Goal: Register for event/course: Sign up to attend an event or enroll in a course

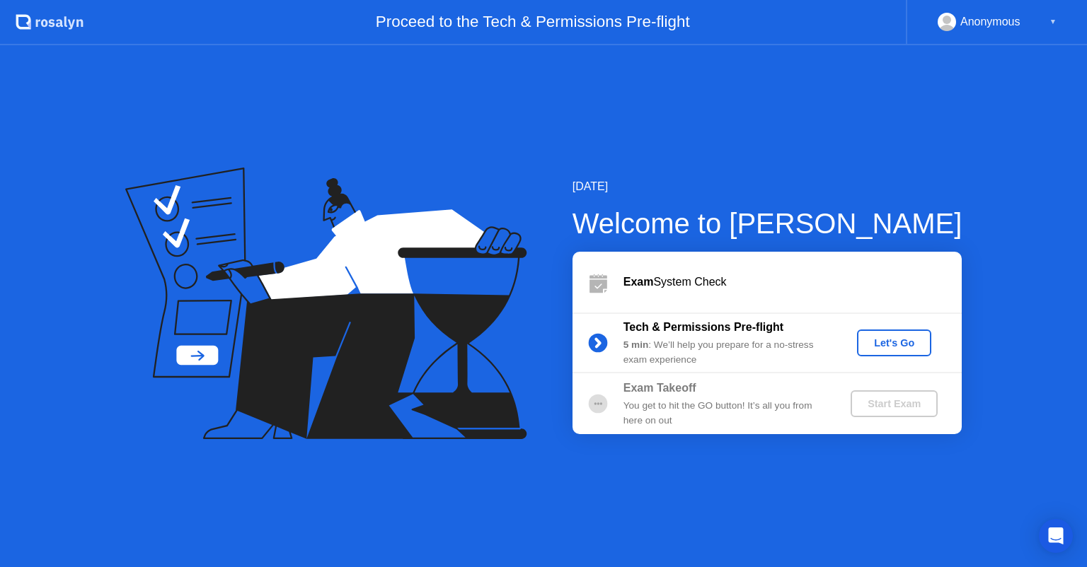
click at [880, 338] on div "Let's Go" at bounding box center [894, 343] width 63 height 11
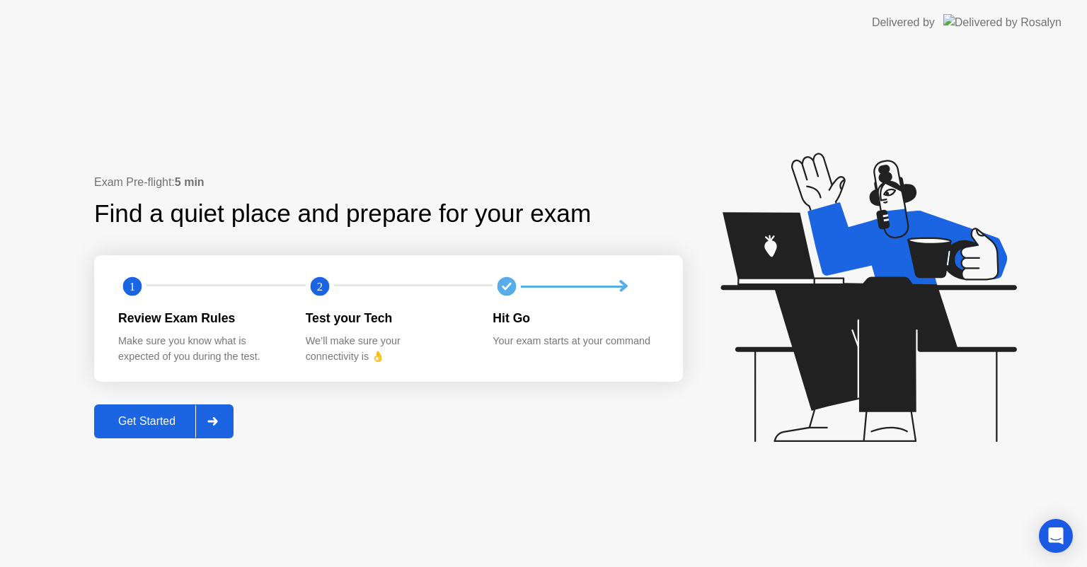
click at [129, 417] on div "Get Started" at bounding box center [146, 421] width 97 height 13
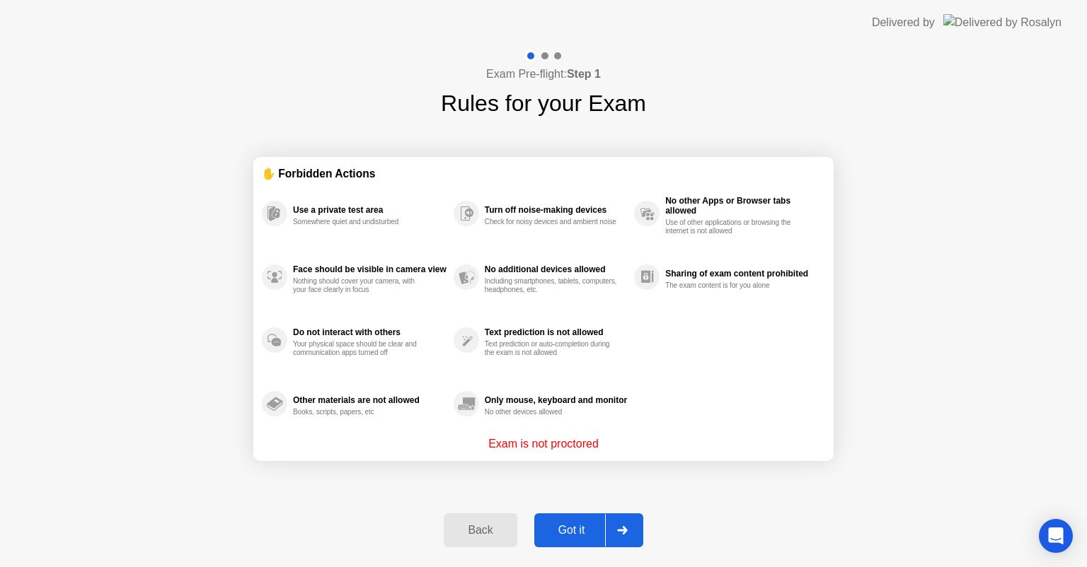
click at [570, 526] on div "Got it" at bounding box center [571, 530] width 67 height 13
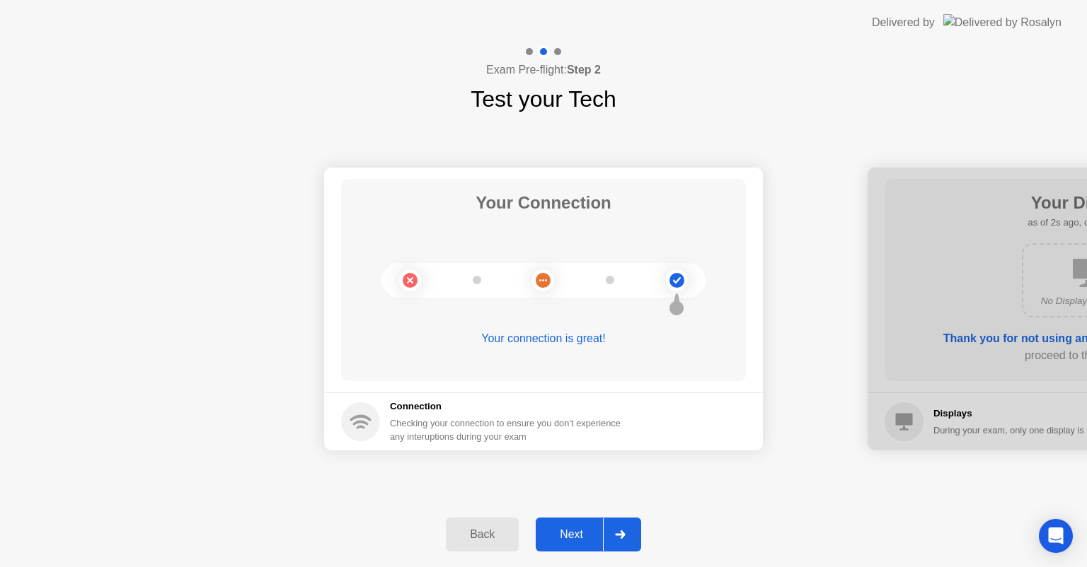
click at [580, 537] on div "Next" at bounding box center [571, 535] width 63 height 13
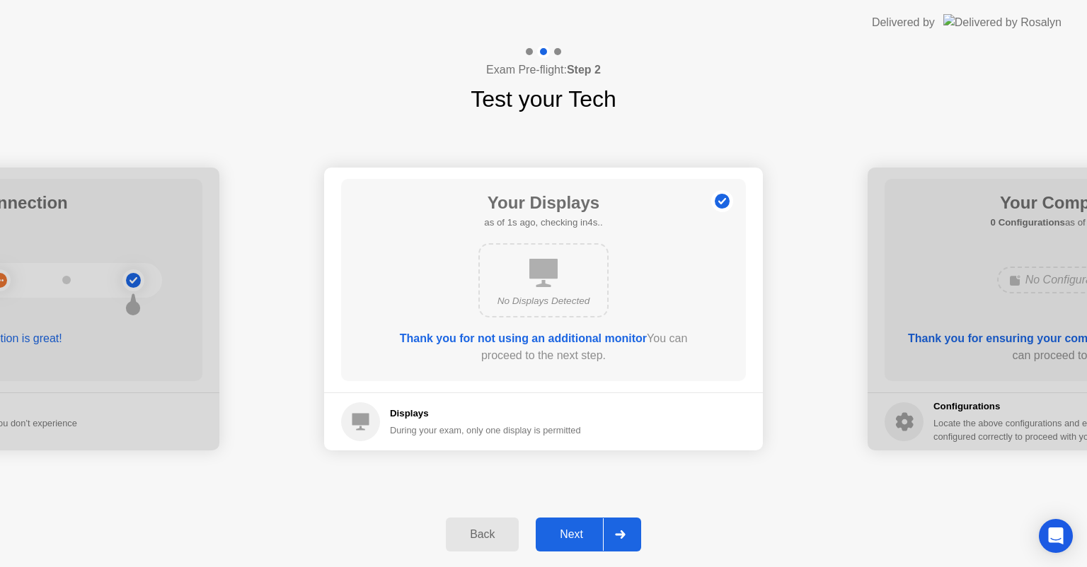
click at [579, 537] on div "Next" at bounding box center [571, 535] width 63 height 13
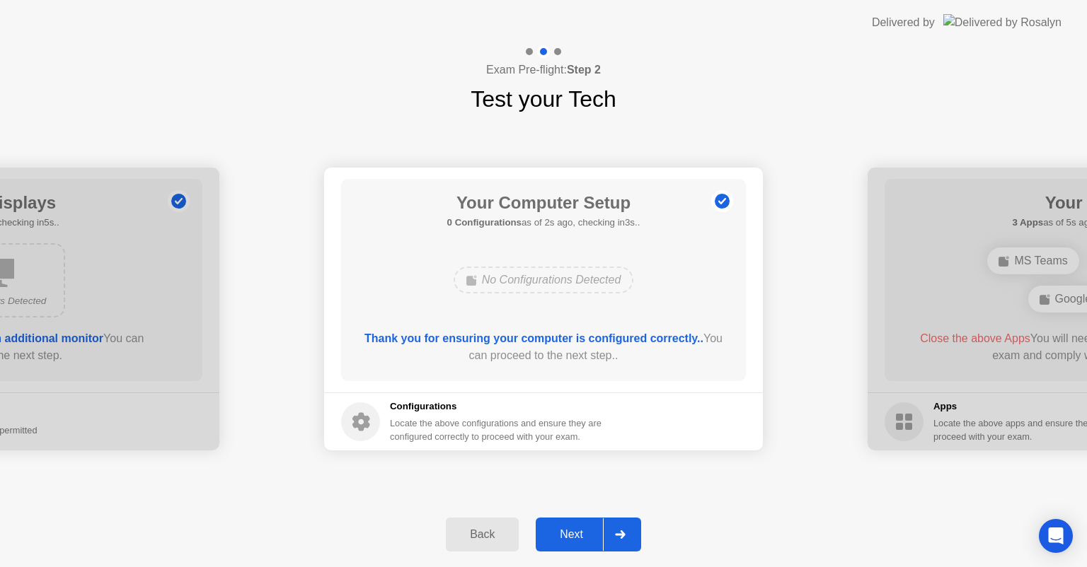
click at [867, 132] on div "Your Connection Your connection is great! Connection Checking your connection t…" at bounding box center [543, 309] width 1087 height 386
click at [565, 535] on div "Next" at bounding box center [571, 535] width 63 height 13
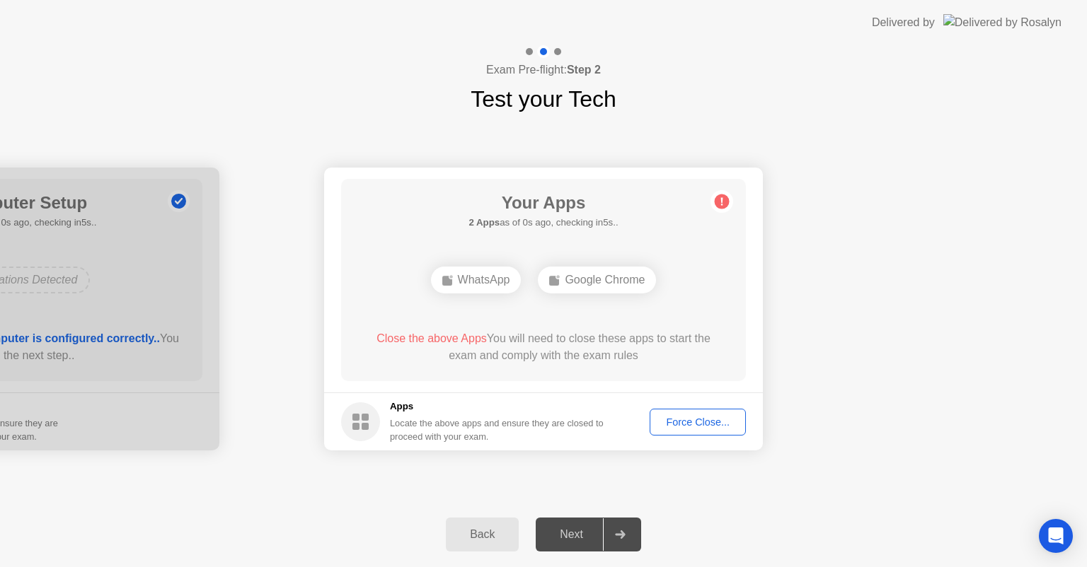
click at [679, 423] on div "Force Close..." at bounding box center [698, 422] width 86 height 11
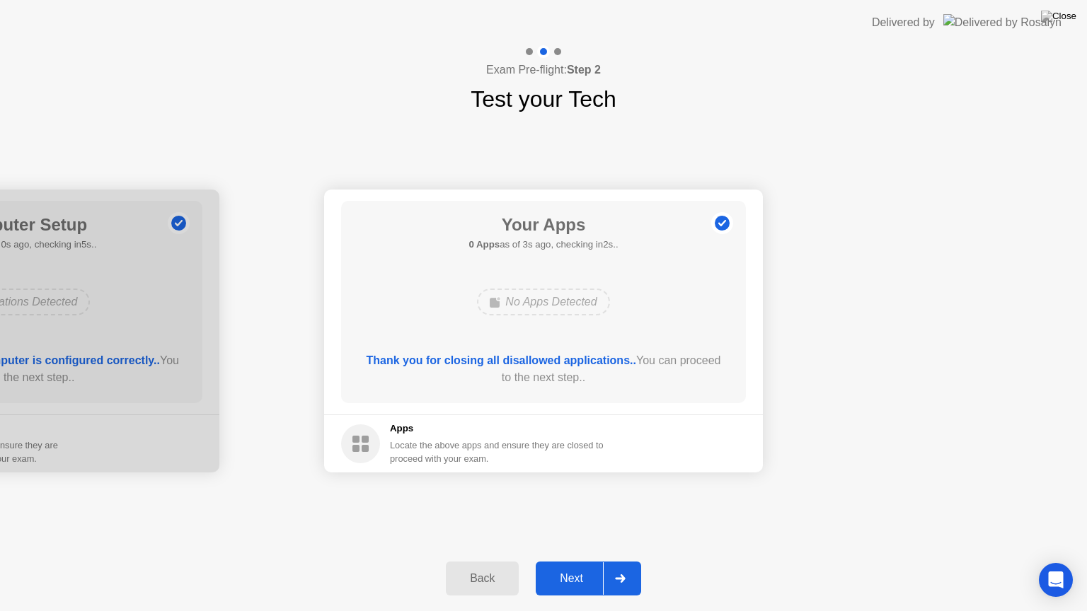
click at [570, 567] on div "Next" at bounding box center [571, 578] width 63 height 13
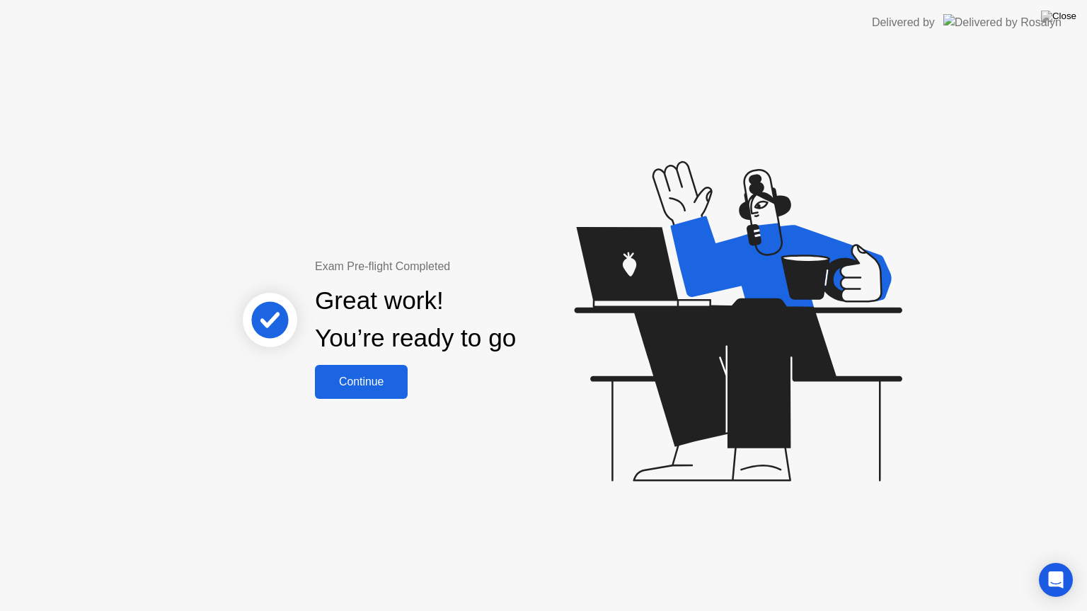
click at [368, 384] on div "Continue" at bounding box center [361, 382] width 84 height 13
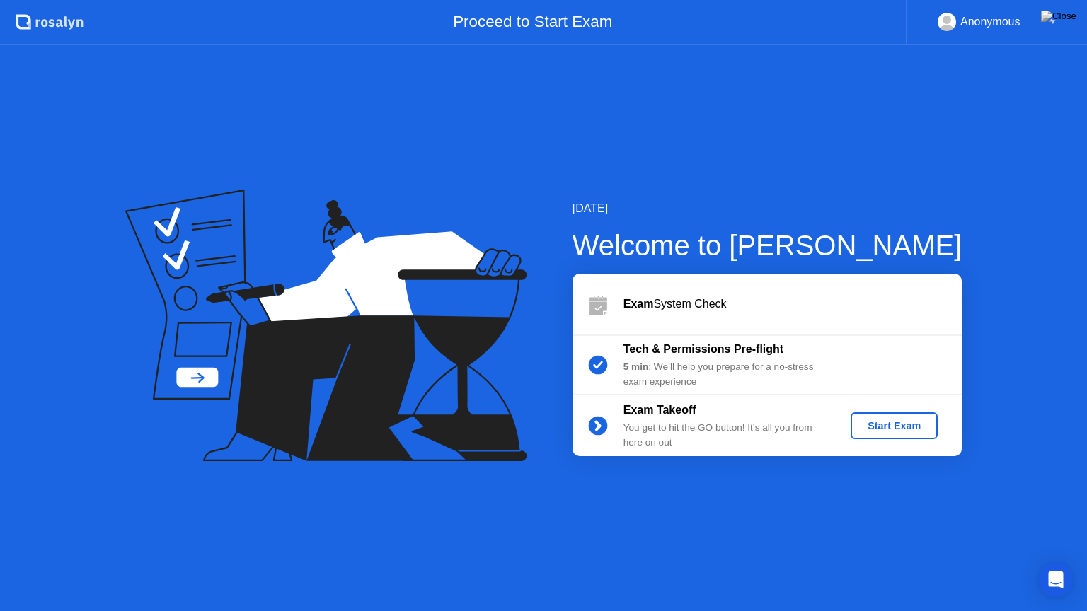
click at [908, 424] on div "Start Exam" at bounding box center [894, 425] width 76 height 11
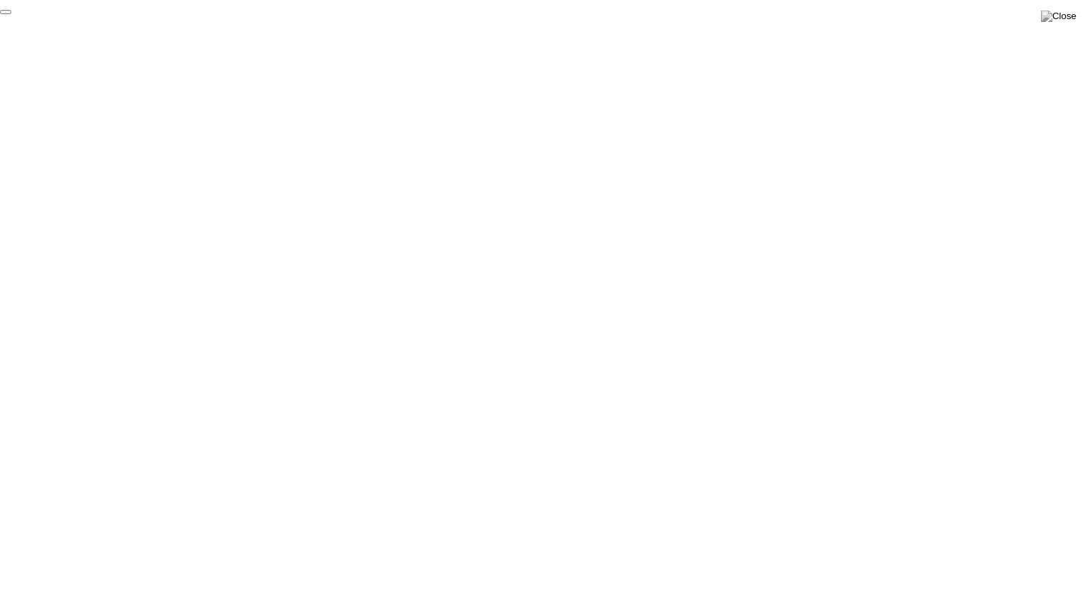
click div "End Proctoring Session"
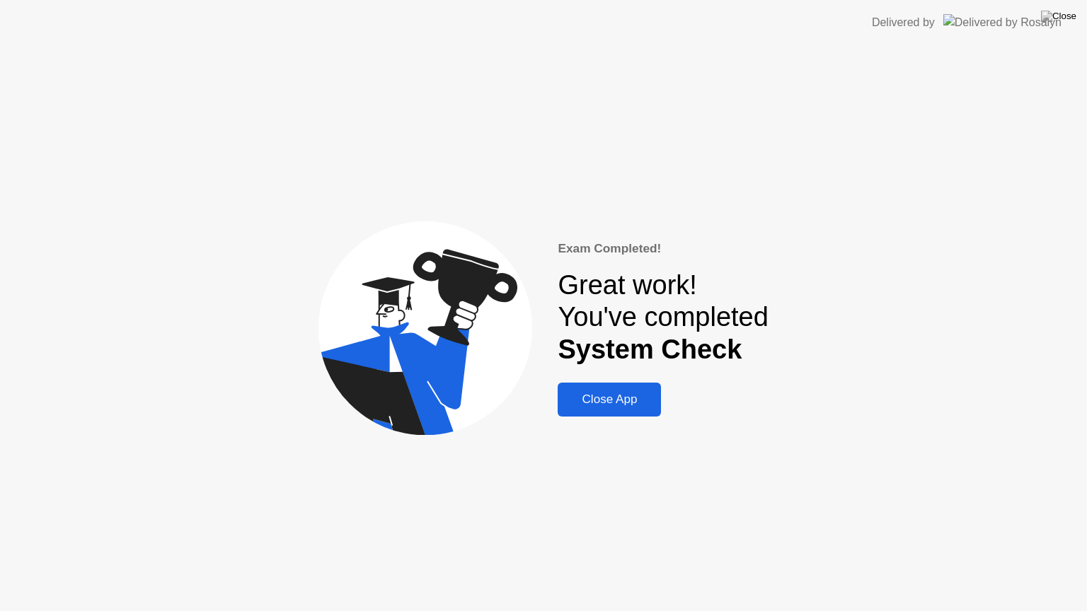
click at [595, 410] on button "Close App" at bounding box center [609, 400] width 103 height 34
